Goal: Task Accomplishment & Management: Use online tool/utility

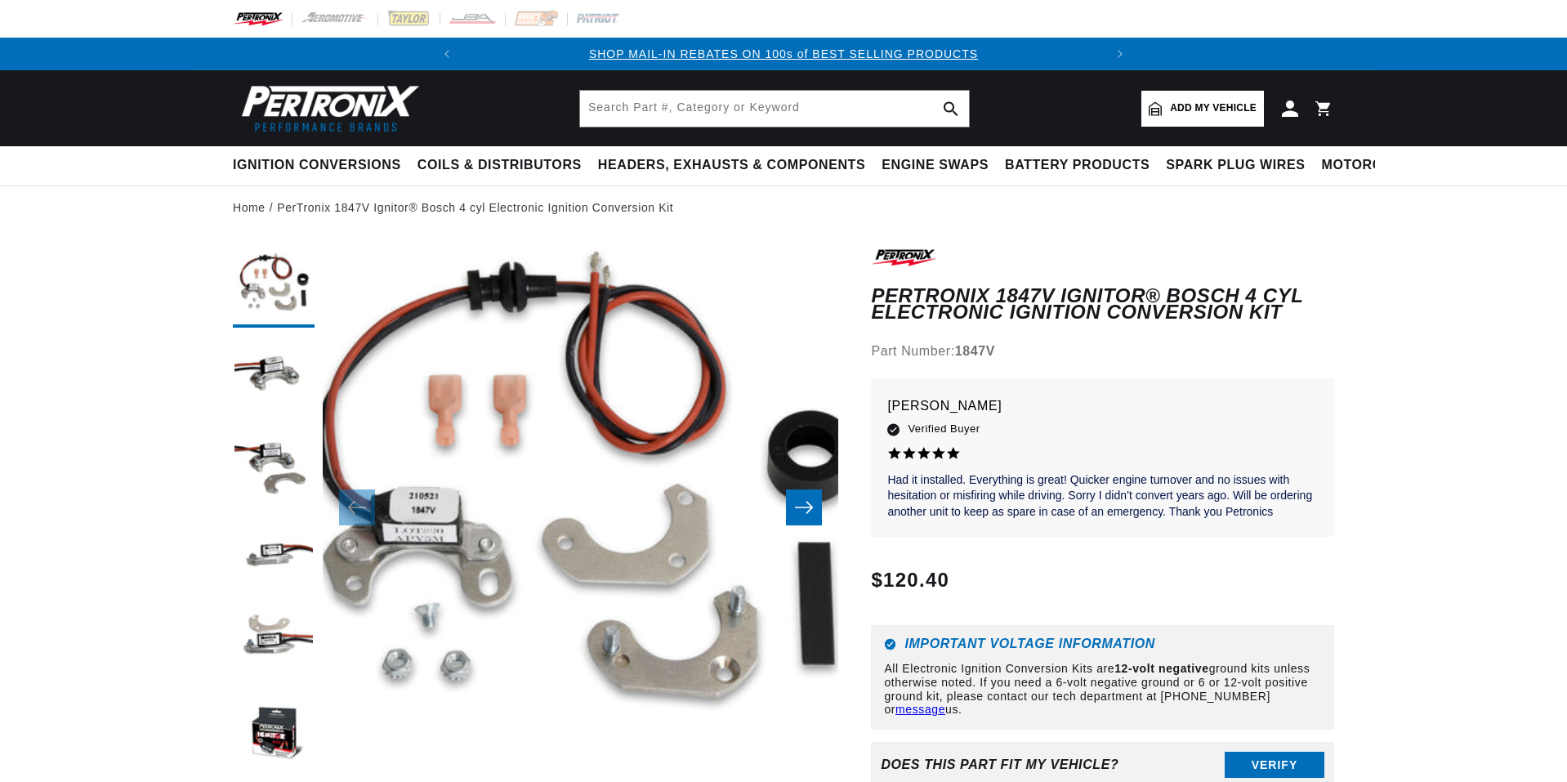
click at [1164, 102] on link "Add my vehicle" at bounding box center [1202, 109] width 123 height 36
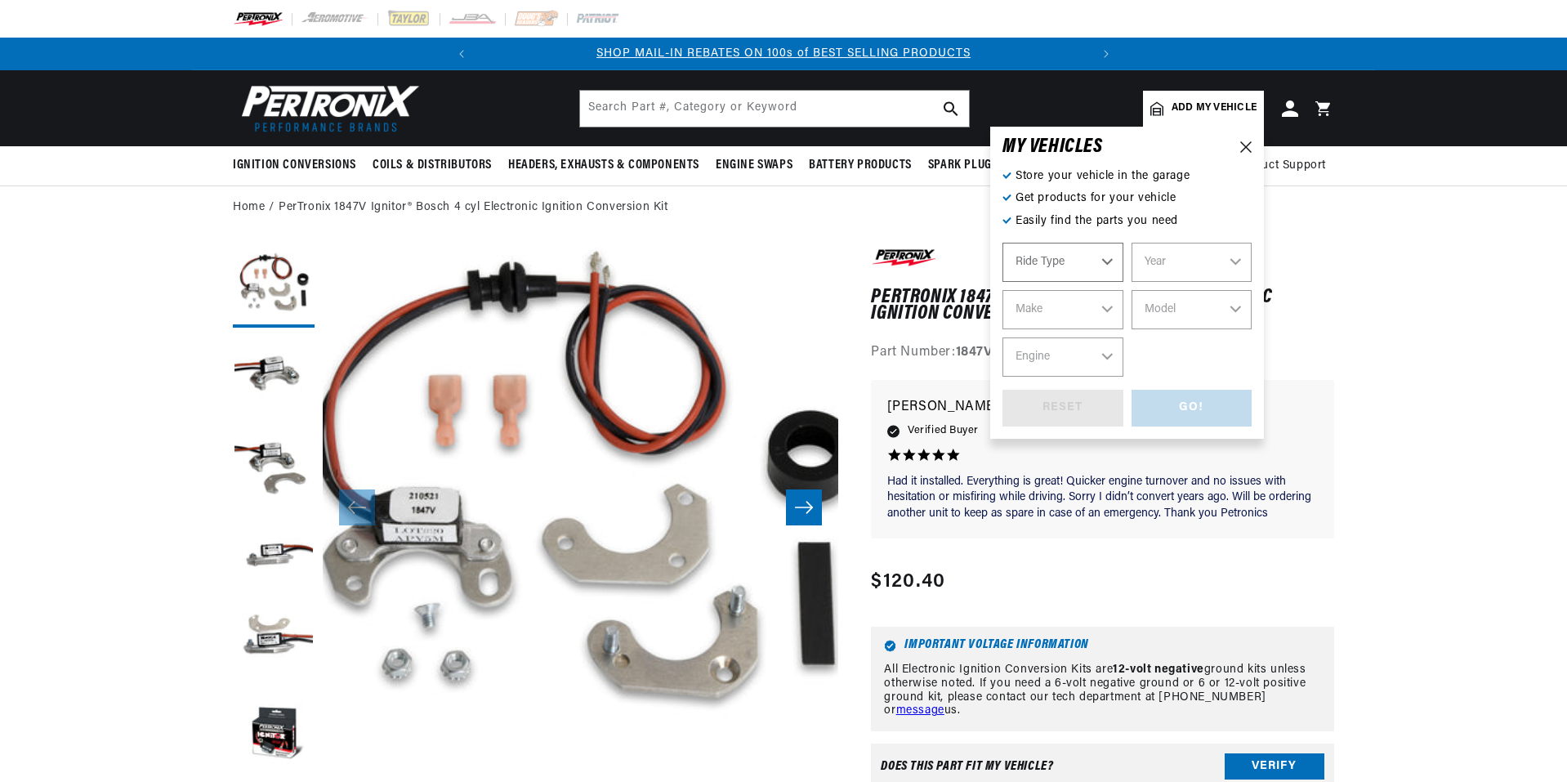
click at [1053, 267] on select "Ride Type Automotive Agricultural Industrial Marine Motorcycle" at bounding box center [1063, 262] width 121 height 39
select select "Automotive"
click at [1003, 243] on select "Automotive Agricultural Industrial Marine Motorcycle" at bounding box center [1063, 262] width 121 height 39
click at [1195, 261] on select "Year [DATE] 2021 2020 2019 2018 2017 2016 2015 2014 2013 2012 2011 2010 2009 20…" at bounding box center [1192, 262] width 121 height 39
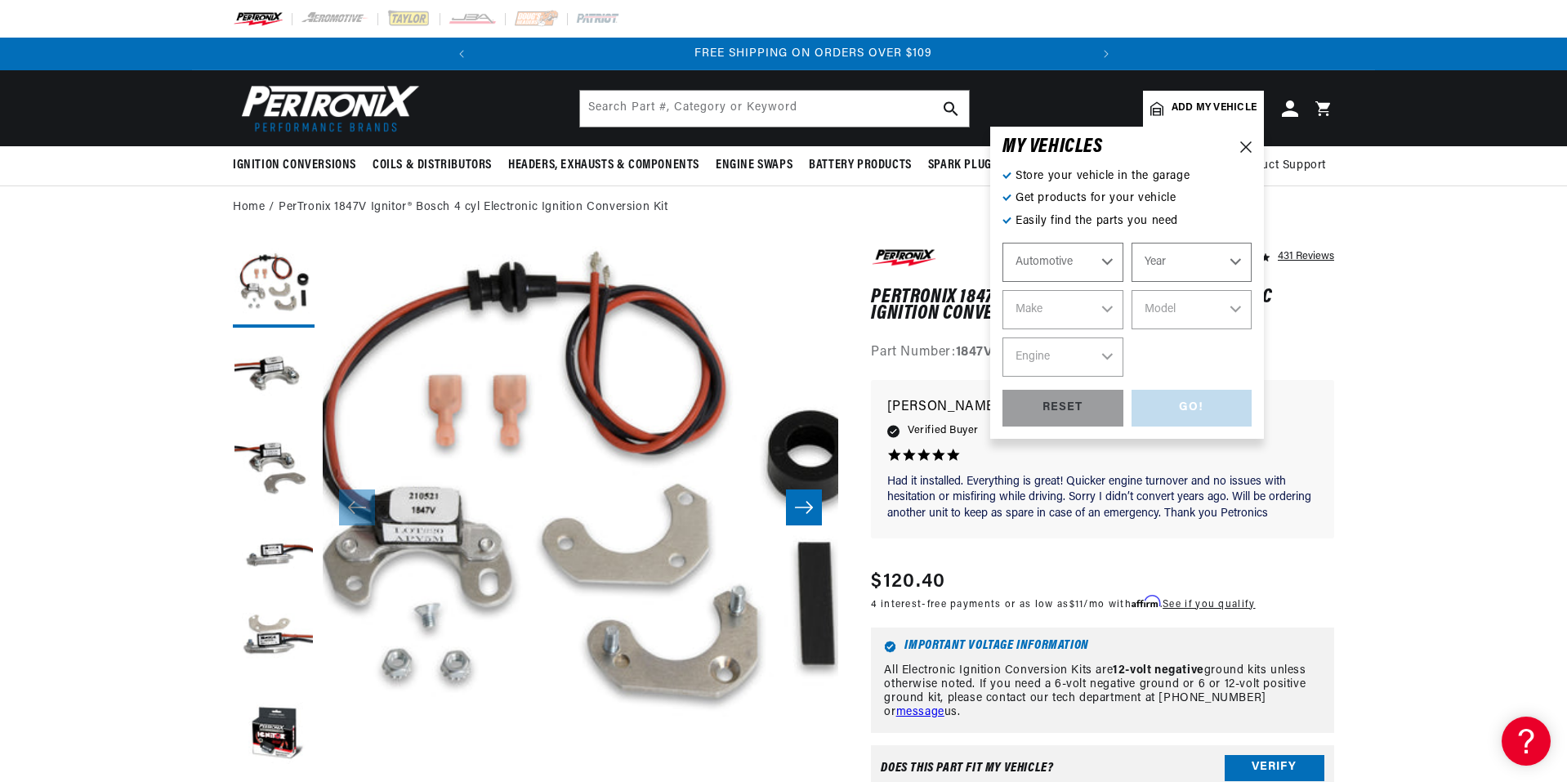
scroll to position [0, 610]
select select "1972"
click at [1132, 243] on select "Year [DATE] 2021 2020 2019 2018 2017 2016 2015 2014 2013 2012 2011 2010 2009 20…" at bounding box center [1192, 262] width 121 height 39
select select "1972"
click at [1053, 311] on select "Make Alfa Romeo American Motors Aston [PERSON_NAME] Audi [GEOGRAPHIC_DATA] BMW …" at bounding box center [1063, 309] width 121 height 39
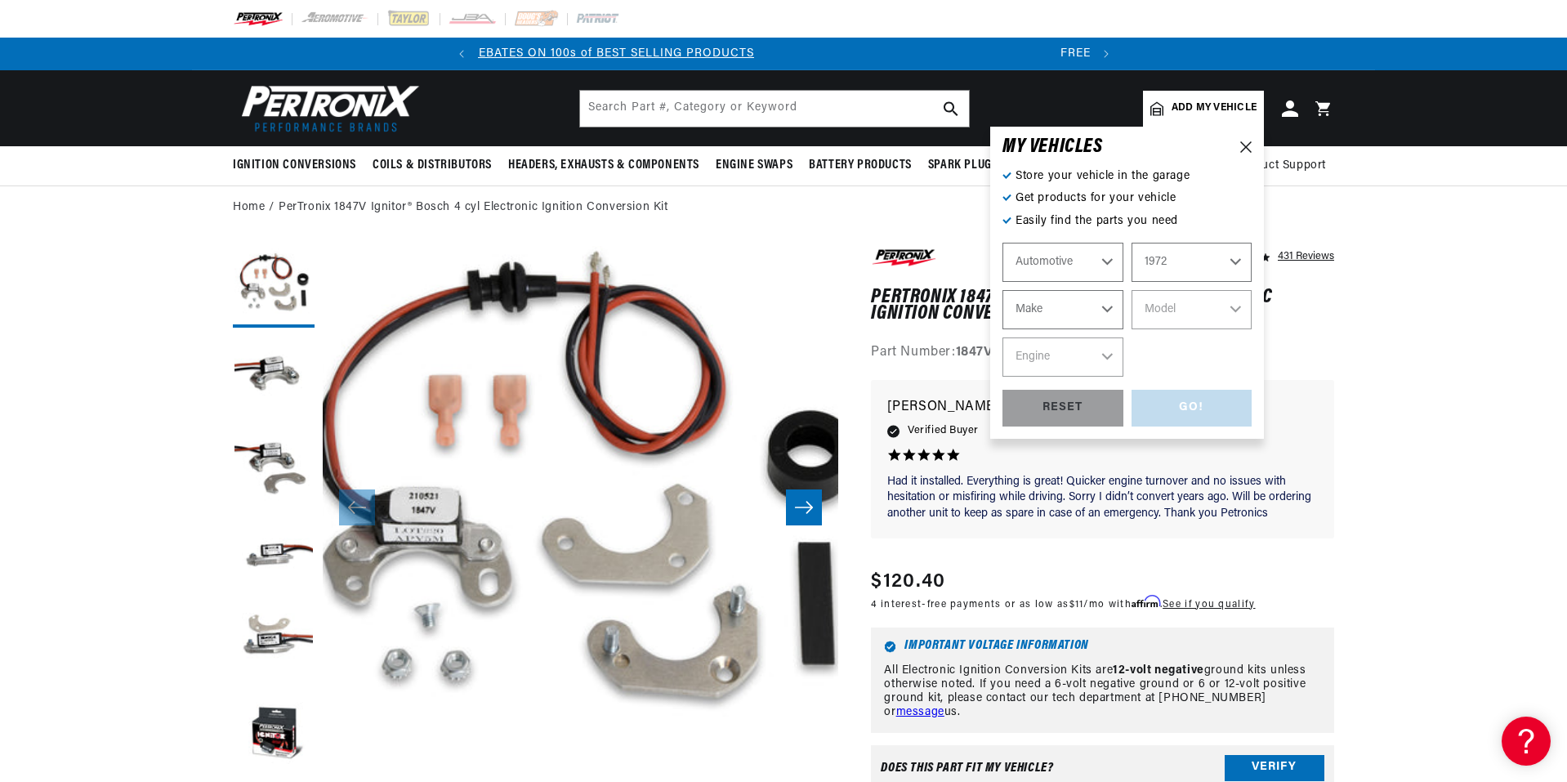
scroll to position [0, 0]
select select "Nissan"
click at [1003, 290] on select "Make Alfa Romeo American Motors Aston [PERSON_NAME] Audi [GEOGRAPHIC_DATA] BMW …" at bounding box center [1063, 309] width 121 height 39
select select "Nissan"
click at [1194, 305] on select "Model 240Z" at bounding box center [1192, 309] width 121 height 39
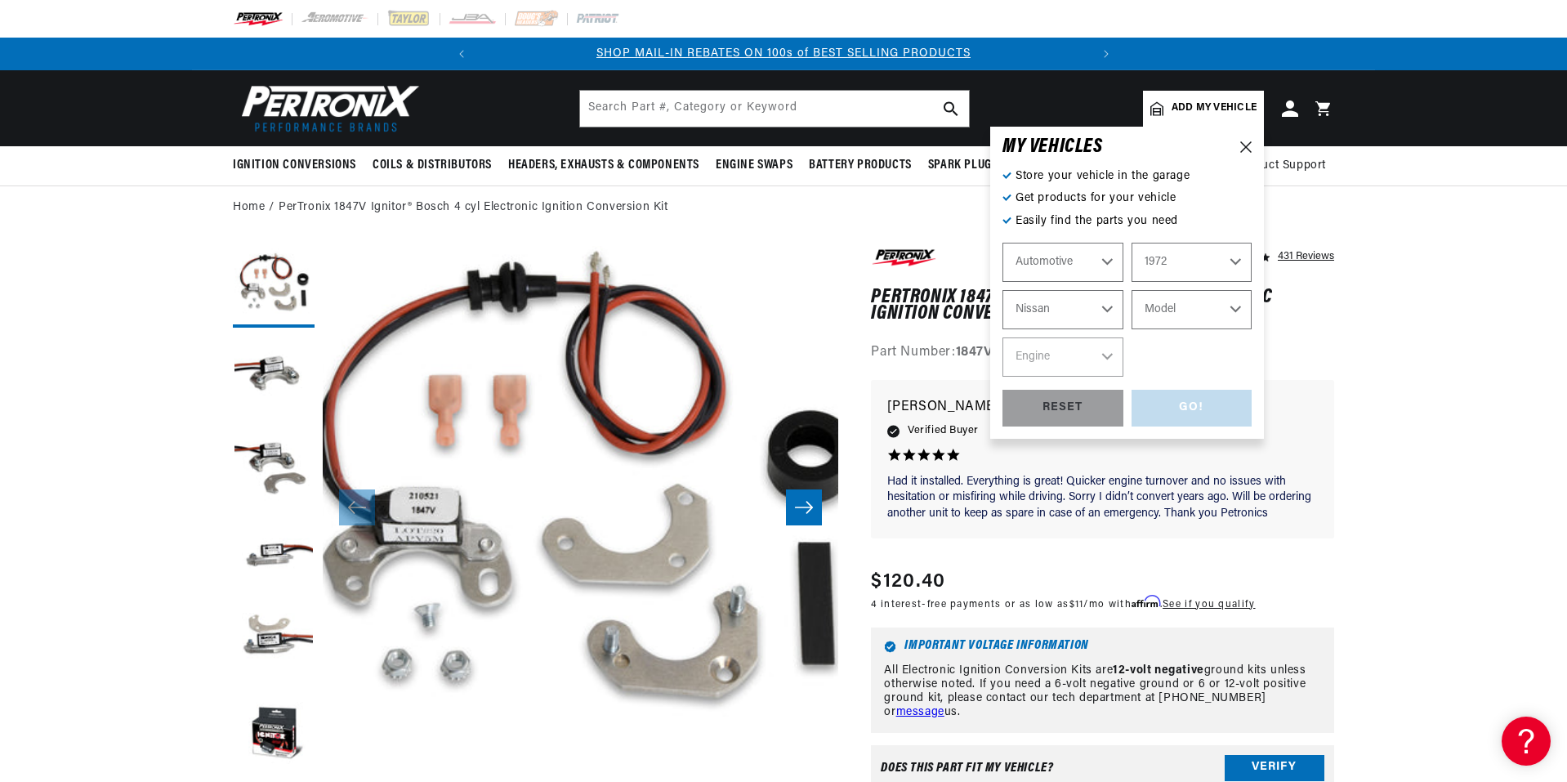
drag, startPoint x: 1174, startPoint y: 319, endPoint x: 1189, endPoint y: 328, distance: 17.2
click at [1174, 319] on select "Model 240Z" at bounding box center [1192, 309] width 121 height 39
select select "240Z"
click at [1132, 290] on select "Model 240Z" at bounding box center [1192, 309] width 121 height 39
select select "240Z"
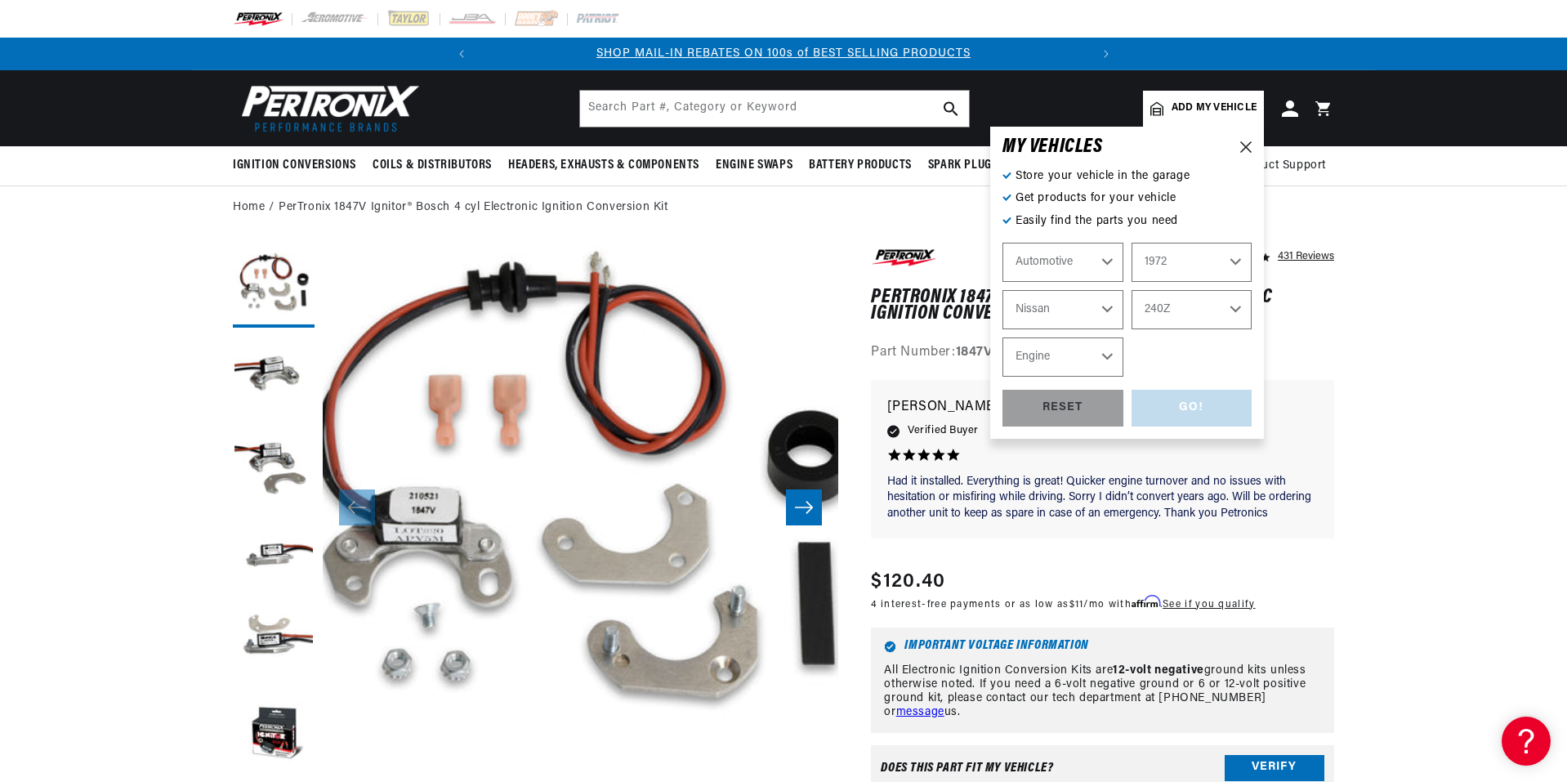
click at [1043, 356] on select "Engine 2.4L" at bounding box center [1063, 356] width 121 height 39
